Goal: Navigation & Orientation: Find specific page/section

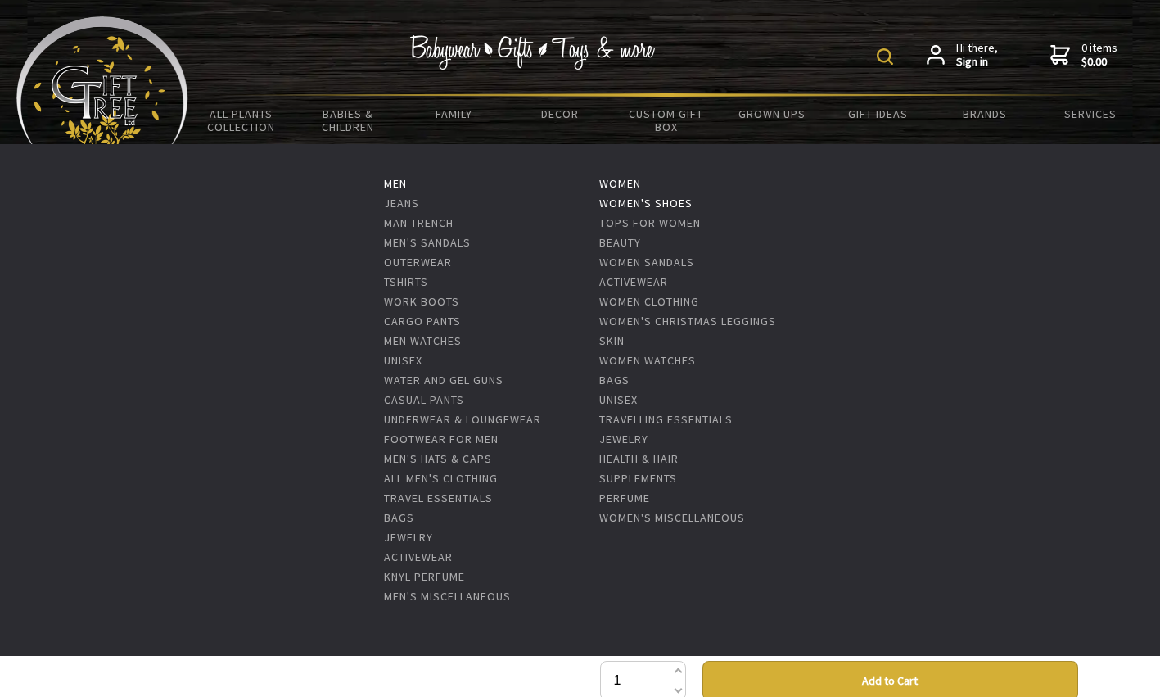
click at [642, 201] on link "Women's shoes" at bounding box center [645, 203] width 93 height 15
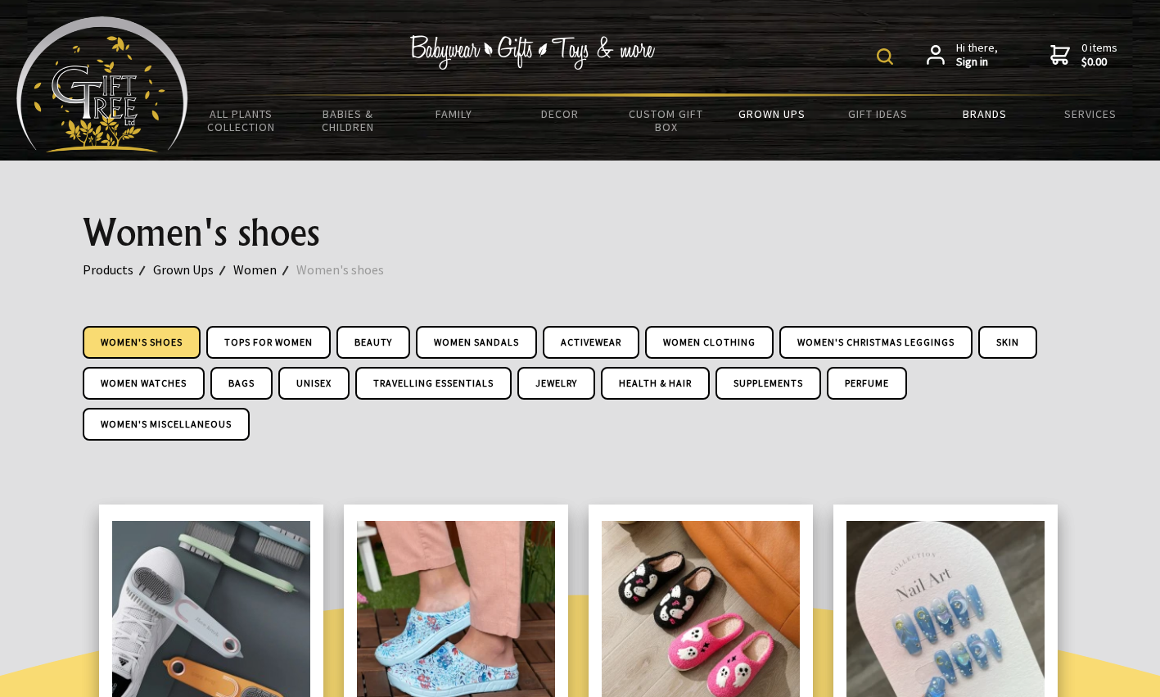
click at [987, 114] on link "Brands" at bounding box center [984, 114] width 106 height 34
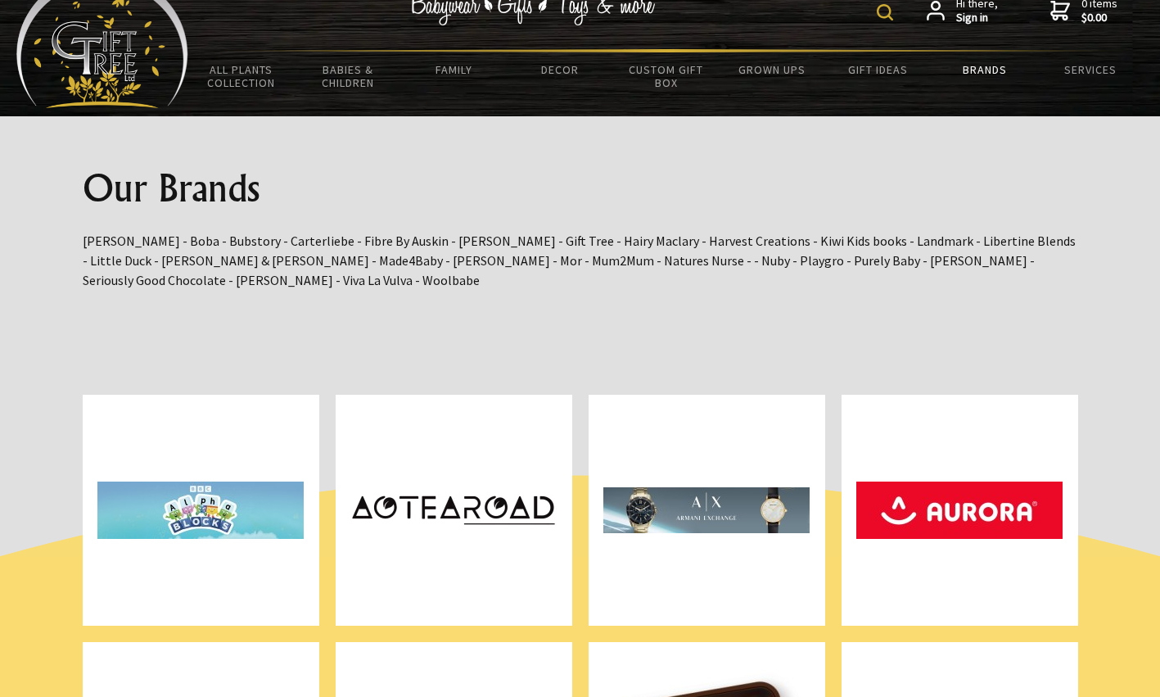
scroll to position [37, 0]
